Goal: Task Accomplishment & Management: Complete application form

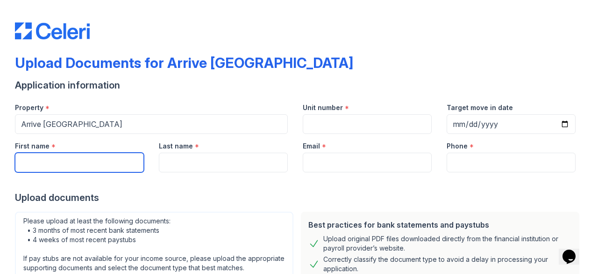
click at [46, 156] on input "First name" at bounding box center [79, 162] width 129 height 20
type input "[PERSON_NAME]"
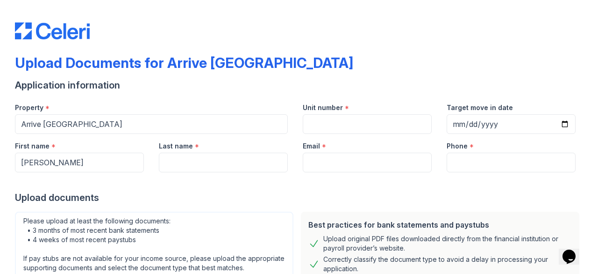
click at [156, 163] on div "Last name *" at bounding box center [223, 153] width 144 height 38
click at [167, 158] on input "Last name" at bounding box center [223, 162] width 129 height 20
type input "[PERSON_NAME]"
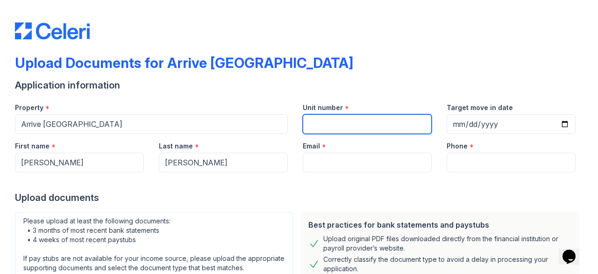
click at [322, 117] on input "Unit number" at bounding box center [367, 124] width 129 height 20
type input "1103"
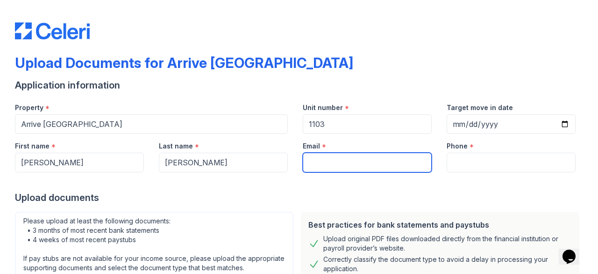
click at [332, 158] on input "Email" at bounding box center [367, 162] width 129 height 20
type input "[EMAIL_ADDRESS][DOMAIN_NAME]"
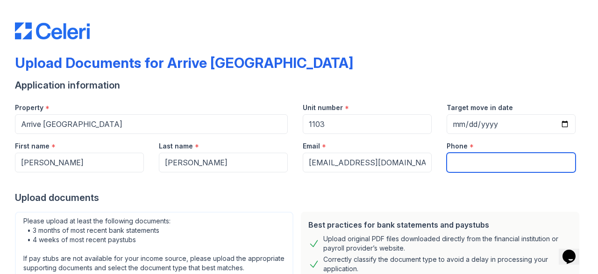
click at [467, 157] on input "Phone" at bounding box center [511, 162] width 129 height 20
type input "[PHONE_NUMBER]"
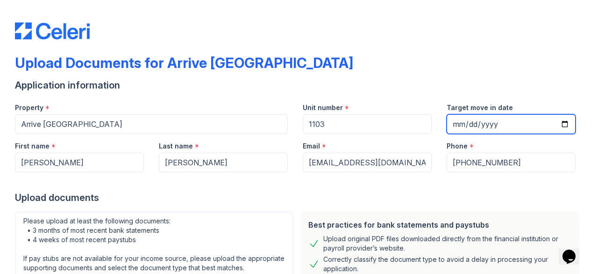
click at [451, 123] on input "Target move in date" at bounding box center [511, 124] width 129 height 20
click at [453, 127] on input "Target move in date" at bounding box center [511, 124] width 129 height 20
type input "[DATE]"
click at [556, 125] on input "[DATE]" at bounding box center [511, 124] width 129 height 20
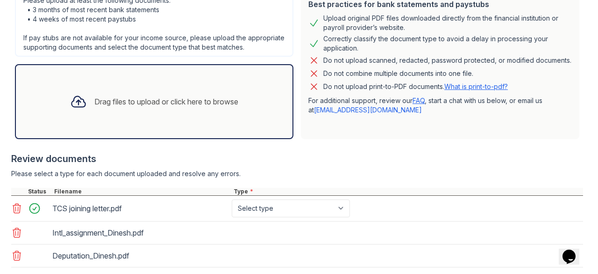
scroll to position [285, 0]
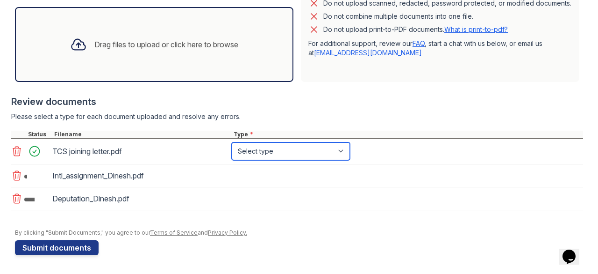
click at [330, 149] on select "Select type Paystub Bank Statement Offer Letter Tax Documents Benefit Award Let…" at bounding box center [291, 151] width 118 height 18
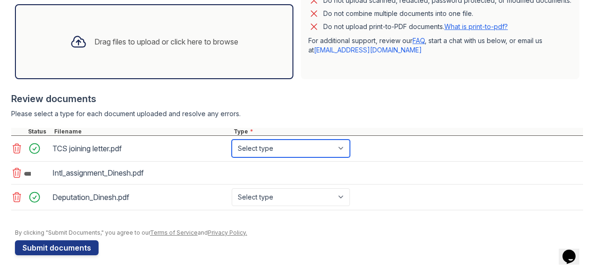
select select "offer_letter"
click at [232, 143] on select "Select type Paystub Bank Statement Offer Letter Tax Documents Benefit Award Let…" at bounding box center [291, 148] width 118 height 18
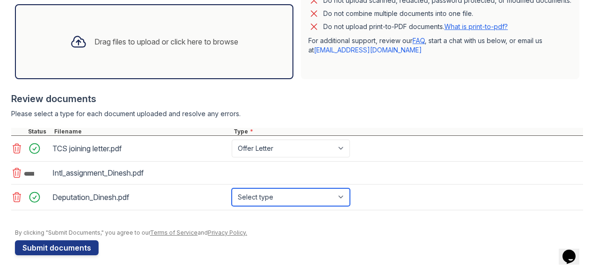
click at [300, 196] on select "Select type Paystub Bank Statement Offer Letter Tax Documents Benefit Award Let…" at bounding box center [291, 197] width 118 height 18
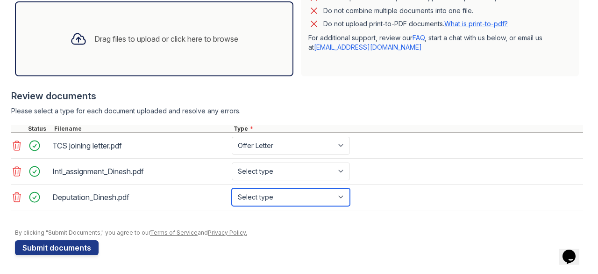
select select "benefit_award_letter"
click at [232, 193] on select "Select type Paystub Bank Statement Offer Letter Tax Documents Benefit Award Let…" at bounding box center [291, 197] width 118 height 18
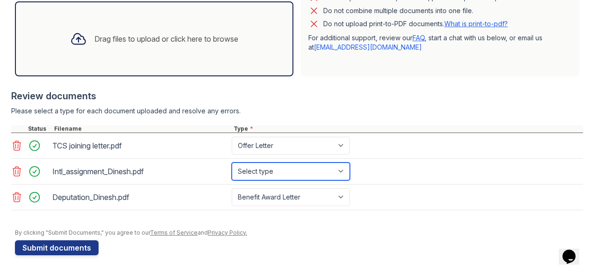
click at [294, 175] on select "Select type Paystub Bank Statement Offer Letter Tax Documents Benefit Award Let…" at bounding box center [291, 171] width 118 height 18
select select "benefit_award_letter"
click at [232, 168] on select "Select type Paystub Bank Statement Offer Letter Tax Documents Benefit Award Let…" at bounding box center [291, 171] width 118 height 18
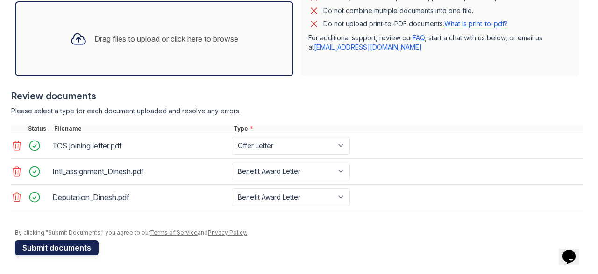
click at [62, 249] on button "Submit documents" at bounding box center [57, 247] width 84 height 15
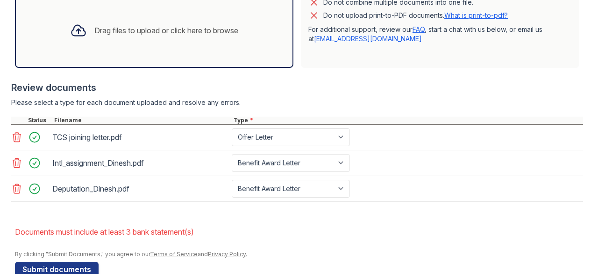
scroll to position [346, 0]
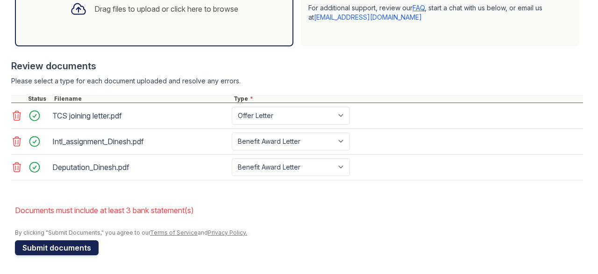
click at [68, 246] on button "Submit documents" at bounding box center [57, 247] width 84 height 15
click at [69, 246] on button "Submit documents" at bounding box center [57, 247] width 84 height 15
click at [52, 244] on button "Submit documents" at bounding box center [57, 247] width 84 height 15
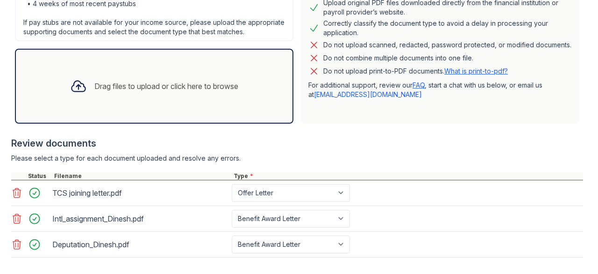
scroll to position [281, 0]
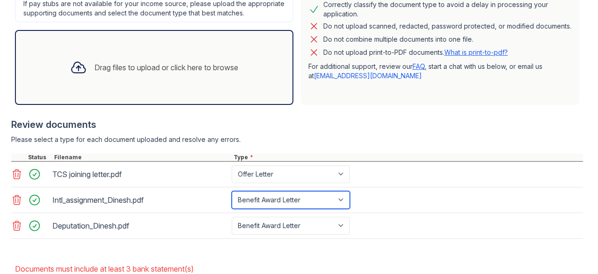
click at [316, 209] on select "Paystub Bank Statement Offer Letter Tax Documents Benefit Award Letter Investme…" at bounding box center [291, 200] width 118 height 18
select select "other"
click at [232, 199] on select "Paystub Bank Statement Offer Letter Tax Documents Benefit Award Letter Investme…" at bounding box center [291, 200] width 118 height 18
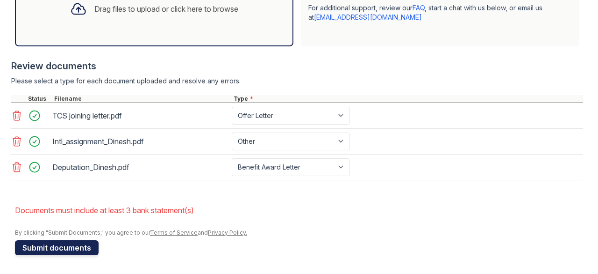
click at [74, 247] on button "Submit documents" at bounding box center [57, 247] width 84 height 15
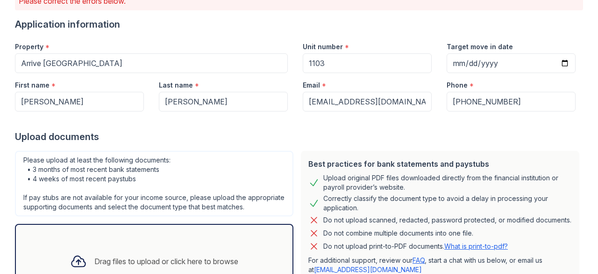
scroll to position [327, 0]
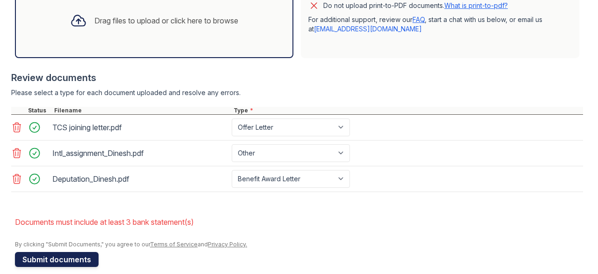
click at [80, 264] on button "Submit documents" at bounding box center [57, 259] width 84 height 15
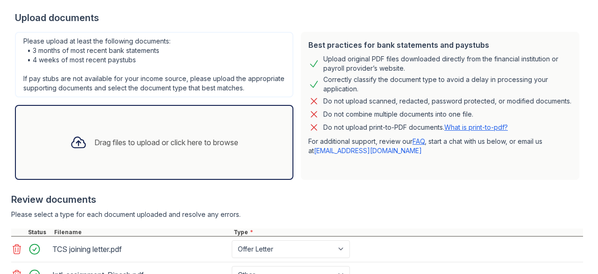
scroll to position [346, 0]
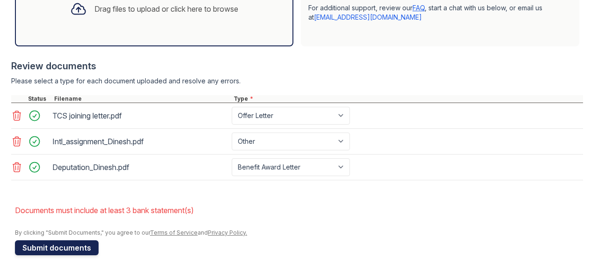
click at [72, 247] on button "Submit documents" at bounding box center [57, 247] width 84 height 15
